Goal: Download file/media

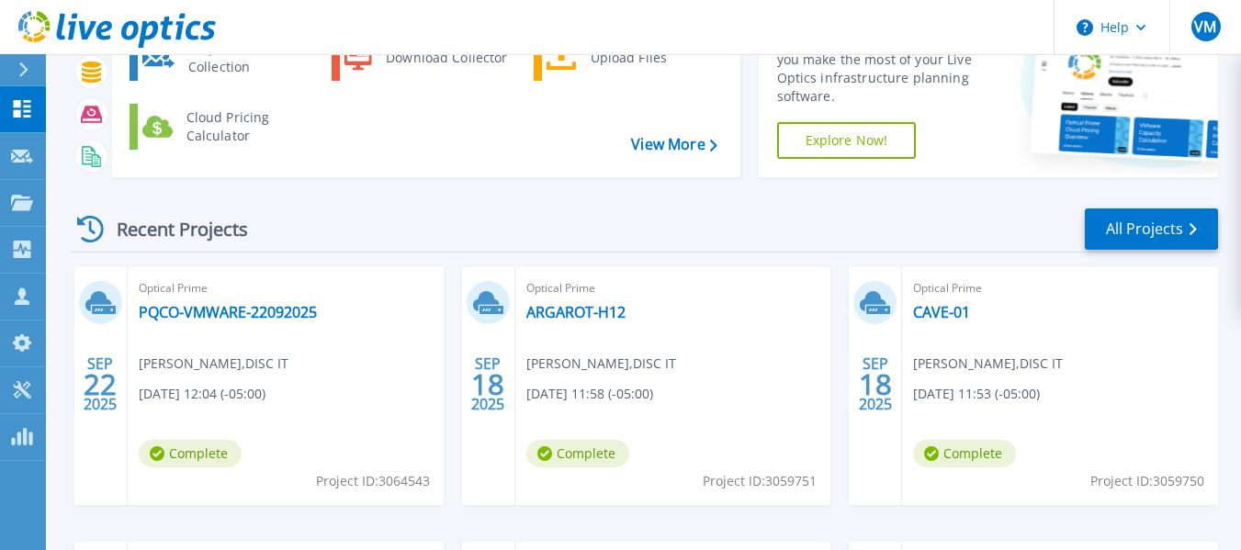
scroll to position [276, 0]
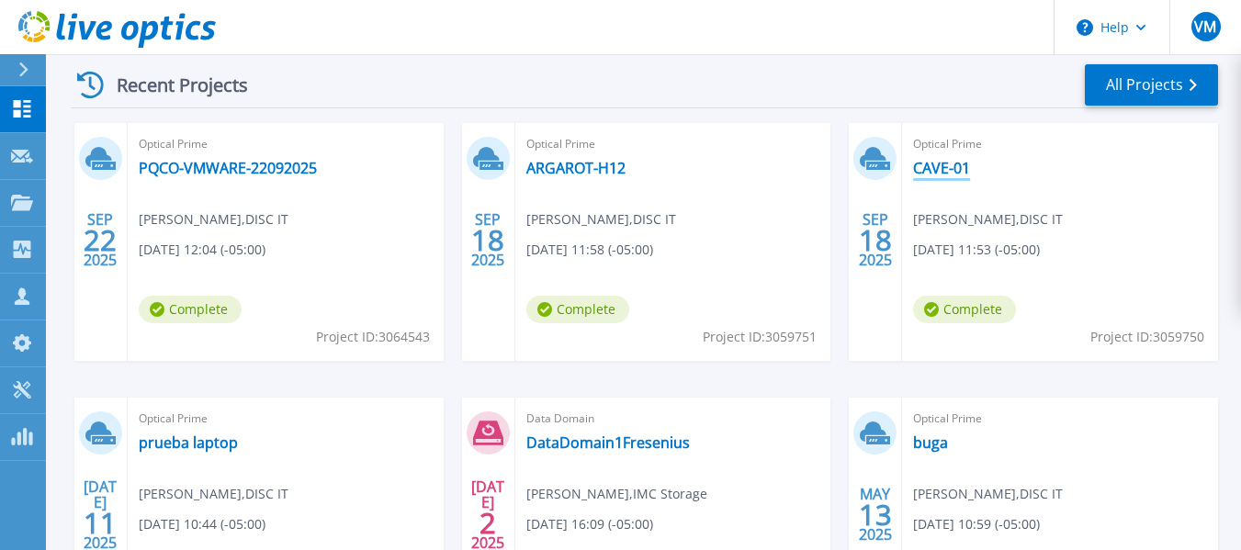
click at [943, 160] on link "CAVE-01" at bounding box center [941, 168] width 57 height 18
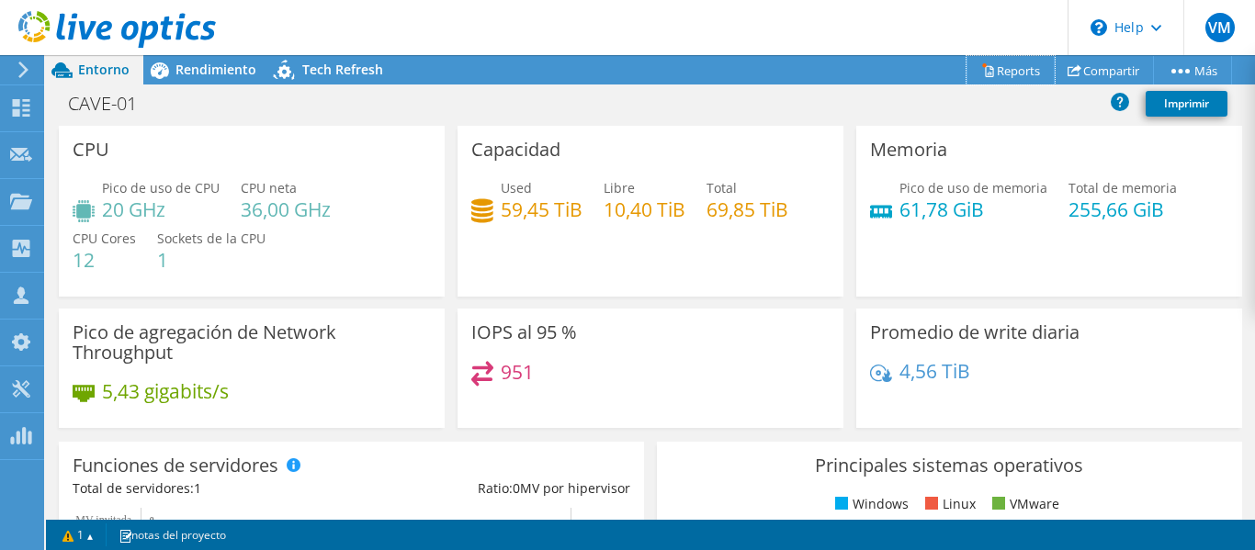
click at [989, 64] on link "Reports" at bounding box center [1011, 70] width 88 height 28
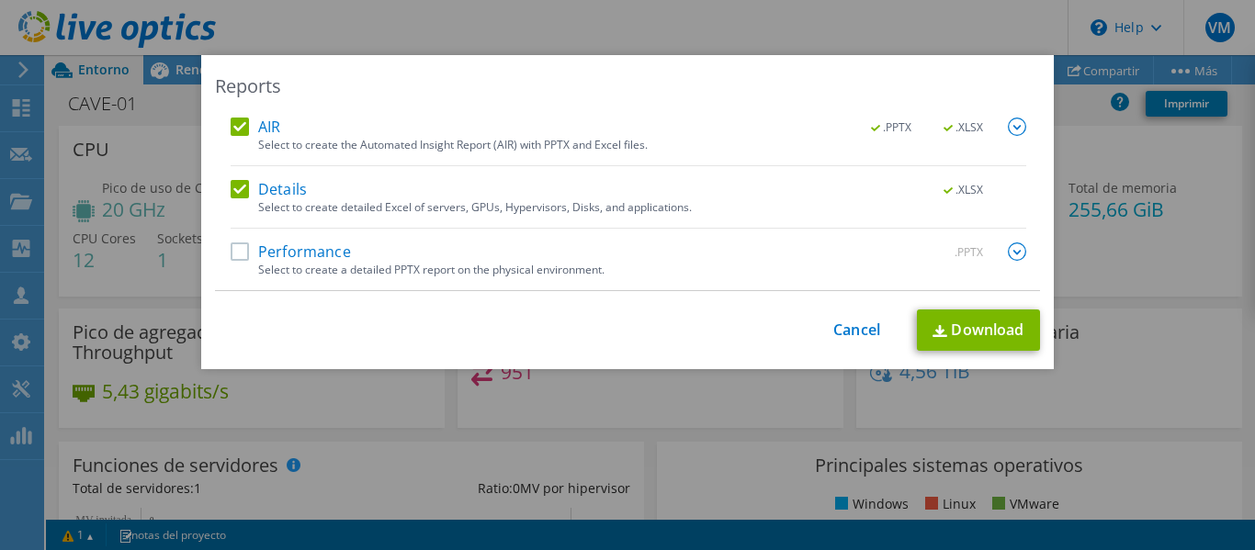
click at [231, 187] on label "Details" at bounding box center [269, 189] width 76 height 18
click at [0, 0] on input "Details" at bounding box center [0, 0] width 0 height 0
click at [1008, 126] on img at bounding box center [1017, 127] width 18 height 18
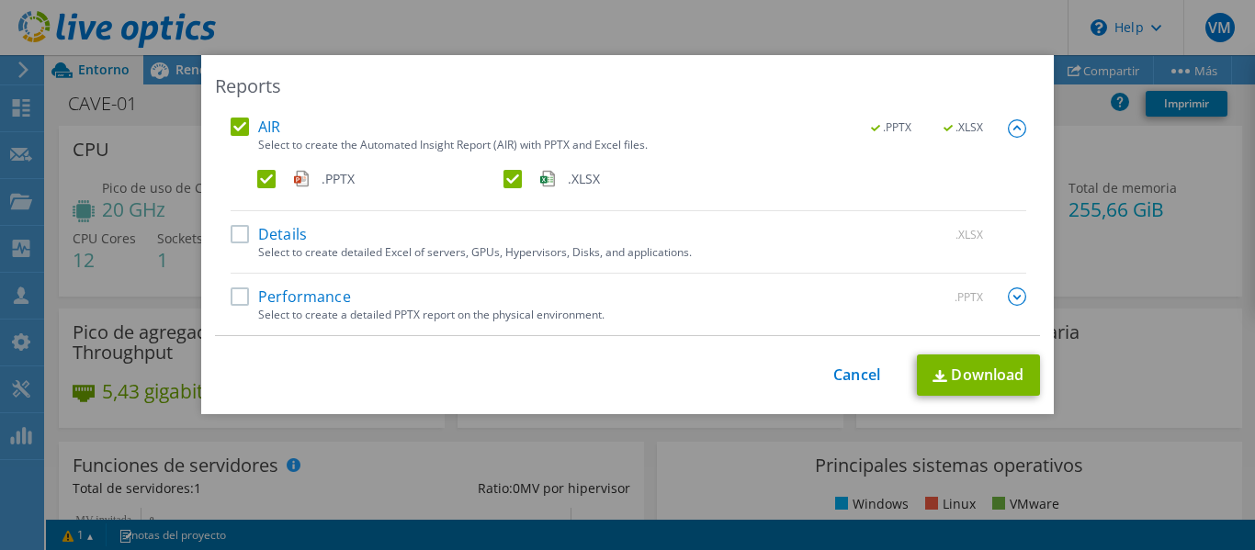
click at [507, 184] on label ".XLSX" at bounding box center [624, 179] width 243 height 18
click at [0, 0] on input ".XLSX" at bounding box center [0, 0] width 0 height 0
click at [988, 373] on link "Download" at bounding box center [978, 375] width 123 height 41
drag, startPoint x: 864, startPoint y: 375, endPoint x: 927, endPoint y: 321, distance: 83.4
click at [864, 375] on link "Cancel" at bounding box center [856, 375] width 47 height 17
